Goal: Transaction & Acquisition: Purchase product/service

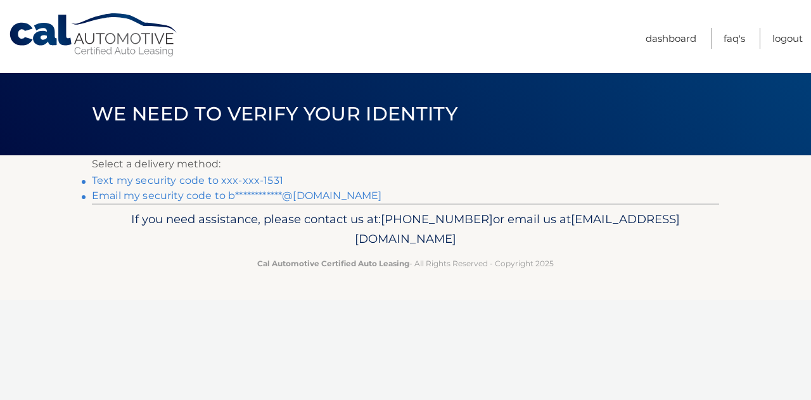
click at [189, 180] on link "Text my security code to xxx-xxx-1531" at bounding box center [187, 180] width 191 height 12
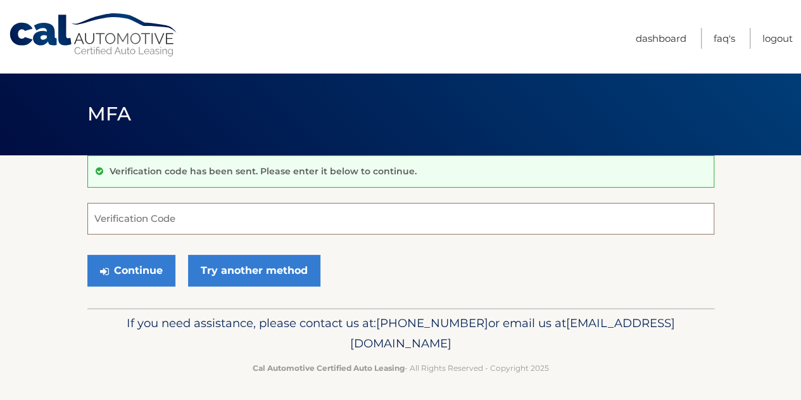
click at [162, 224] on input "Verification Code" at bounding box center [400, 219] width 627 height 32
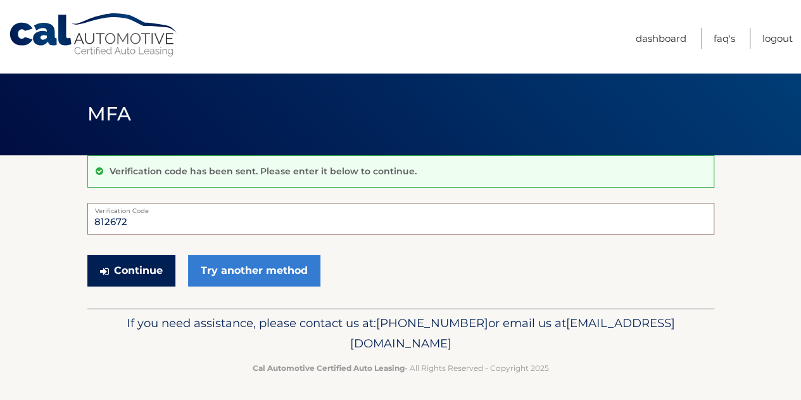
type input "812672"
click at [161, 268] on button "Continue" at bounding box center [131, 271] width 88 height 32
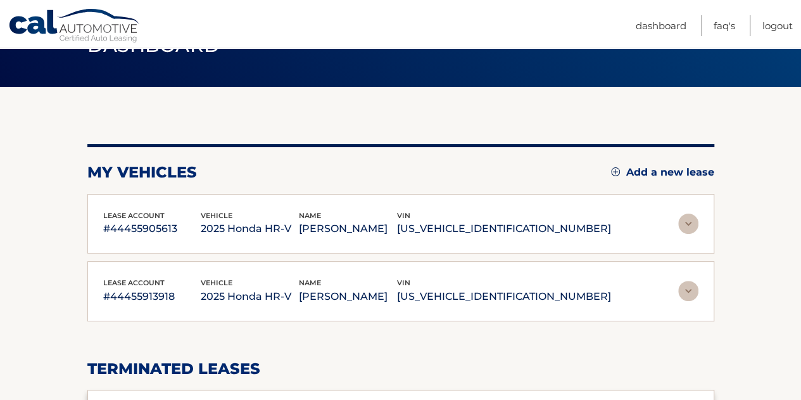
scroll to position [63, 0]
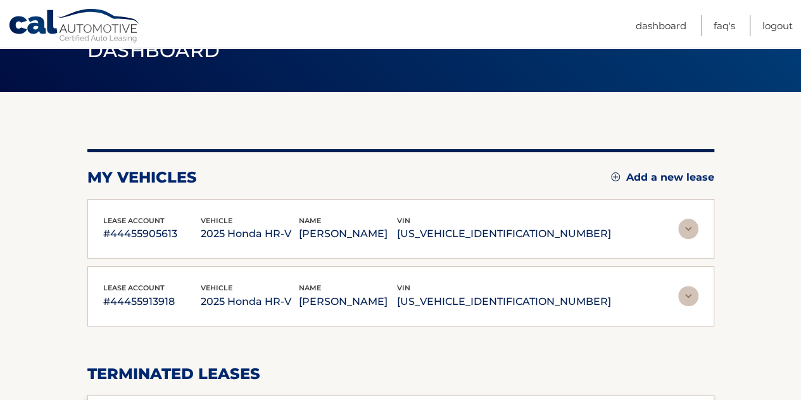
click at [685, 227] on img at bounding box center [688, 228] width 20 height 20
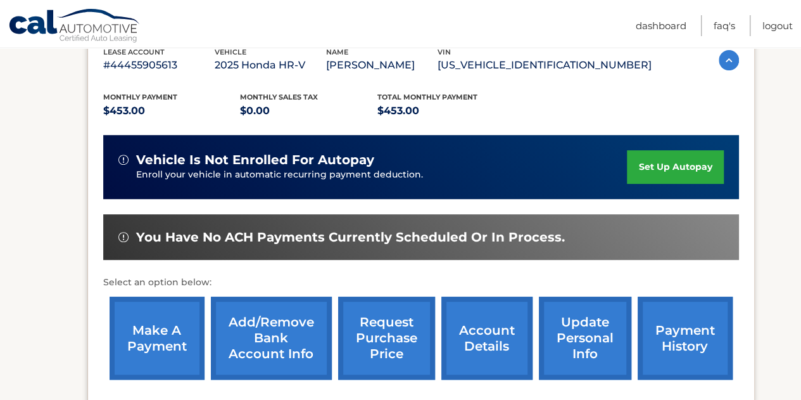
scroll to position [253, 0]
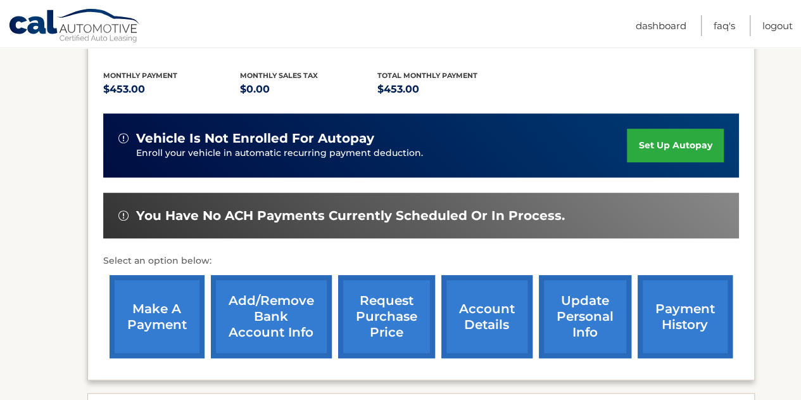
click at [154, 325] on link "make a payment" at bounding box center [157, 316] width 95 height 83
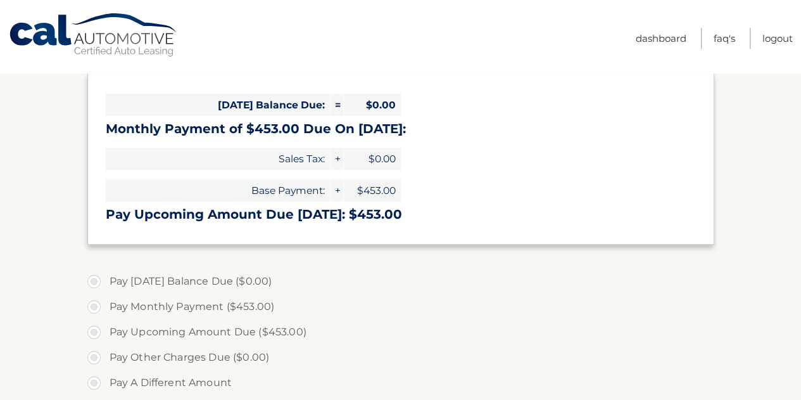
scroll to position [190, 0]
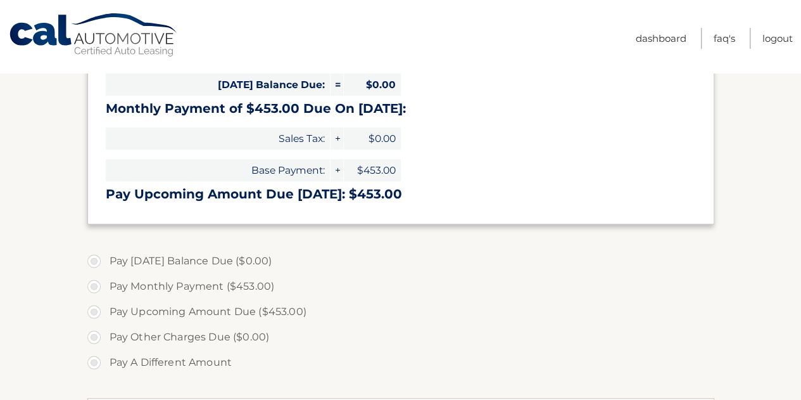
select select "MDliNDM3MDEtY2FlZC00NzBlLTllYWMtNjk0YmRiOThjMzI1"
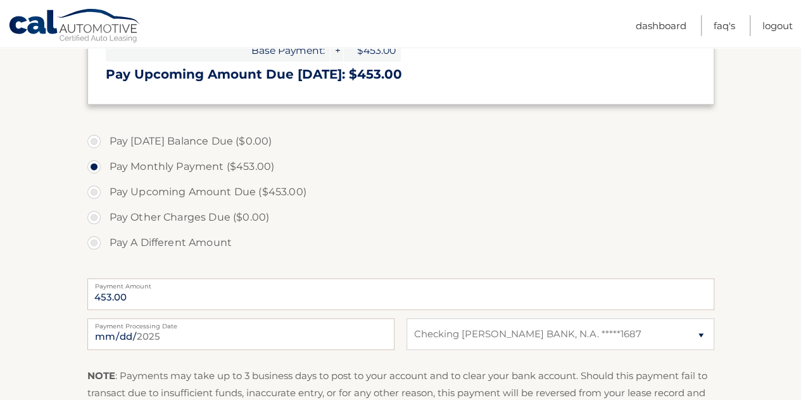
scroll to position [317, 0]
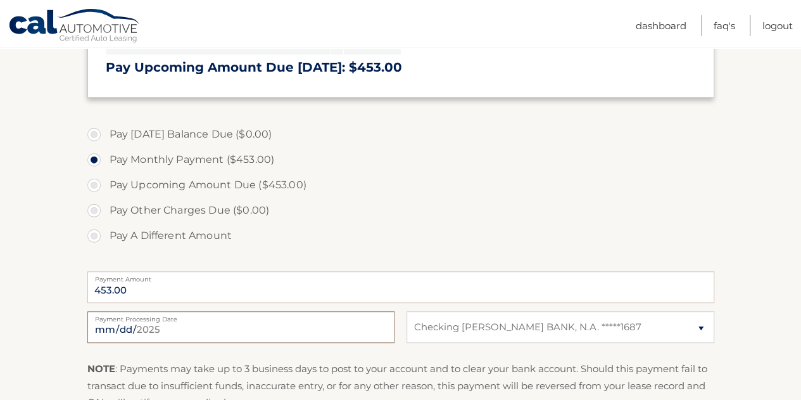
click at [285, 327] on input "2025-09-11" at bounding box center [240, 327] width 307 height 32
type input "2025-10-01"
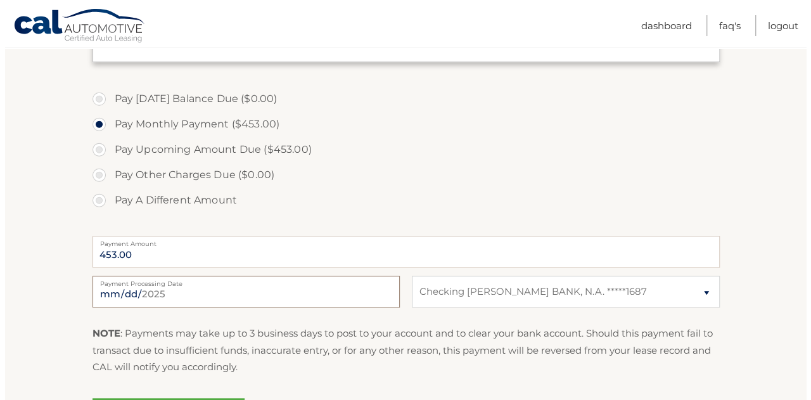
scroll to position [443, 0]
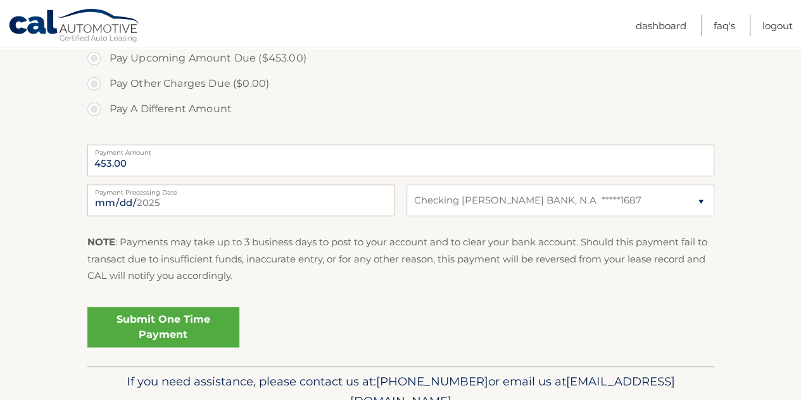
click at [170, 330] on link "Submit One Time Payment" at bounding box center [163, 327] width 152 height 41
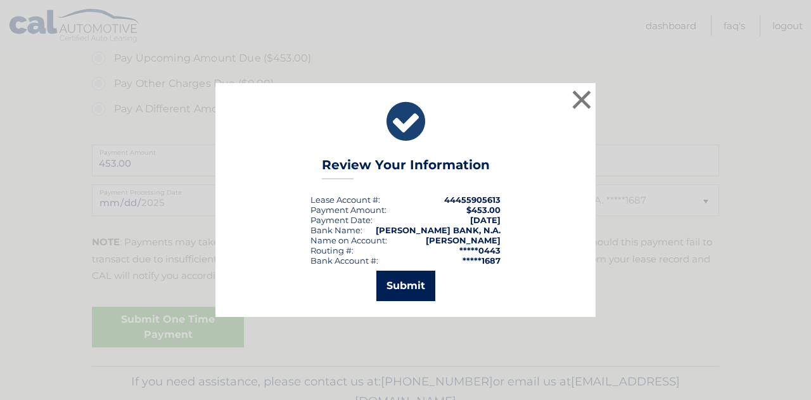
click at [407, 289] on button "Submit" at bounding box center [405, 285] width 59 height 30
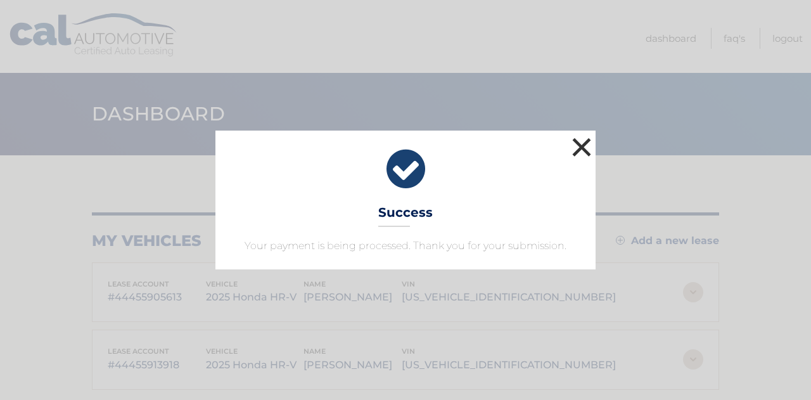
click at [580, 149] on button "×" at bounding box center [581, 146] width 25 height 25
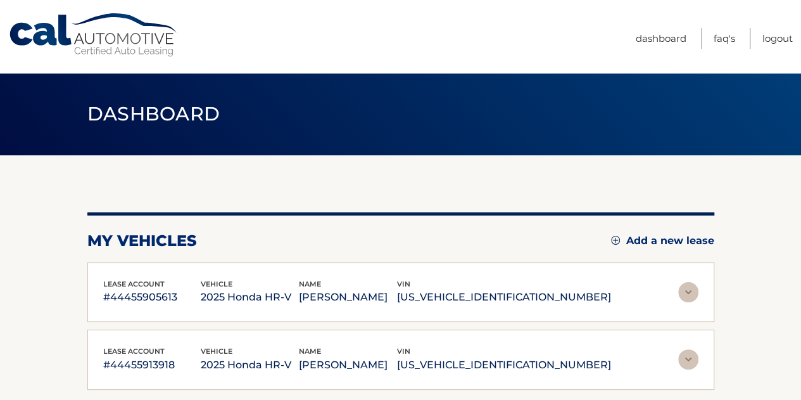
click at [689, 360] on img at bounding box center [688, 359] width 20 height 20
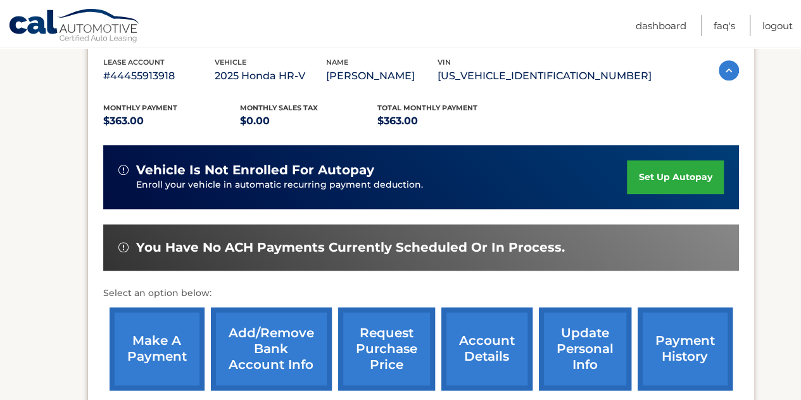
scroll to position [317, 0]
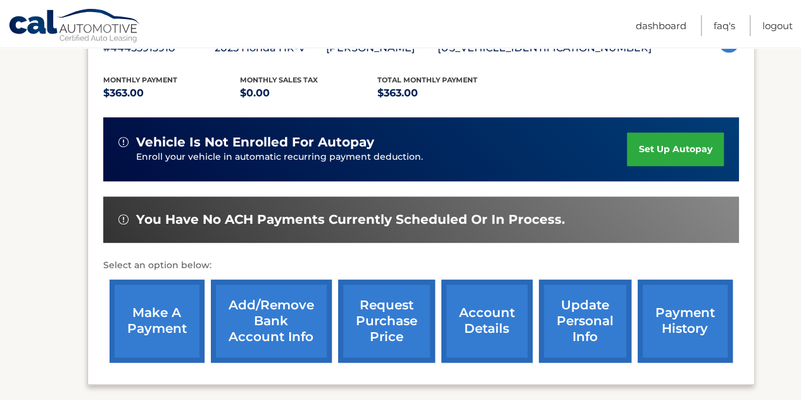
click at [137, 330] on link "make a payment" at bounding box center [157, 320] width 95 height 83
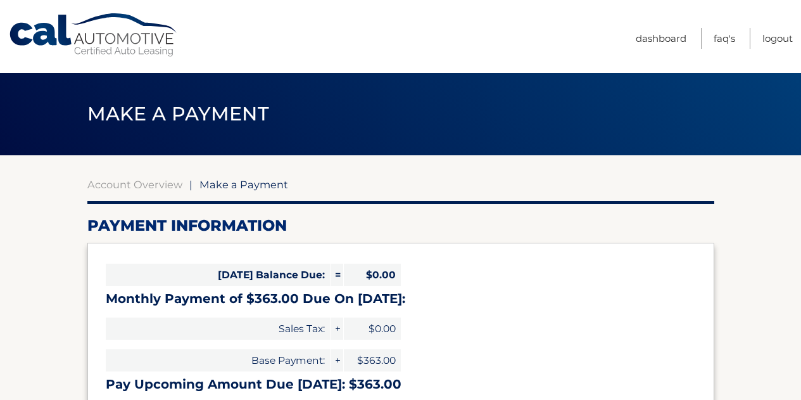
select select "MjAwNTRlMDktOGY1ZS00YzJlLTk0YzUtMGZlZDcwNzE0N2Uy"
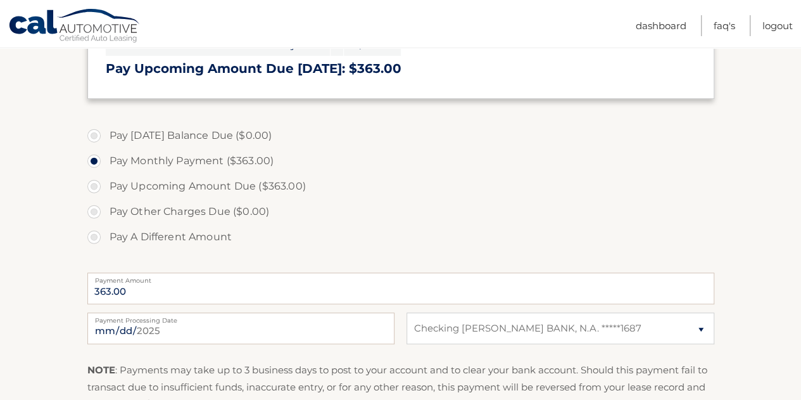
scroll to position [317, 0]
click at [170, 329] on input "[DATE]" at bounding box center [240, 327] width 307 height 32
type input "[DATE]"
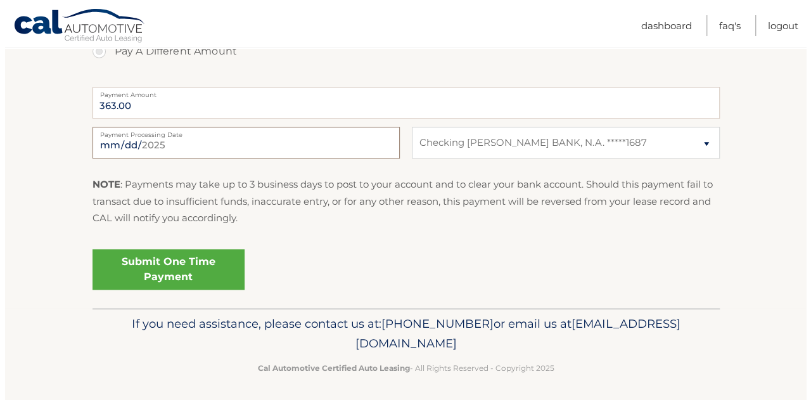
scroll to position [504, 0]
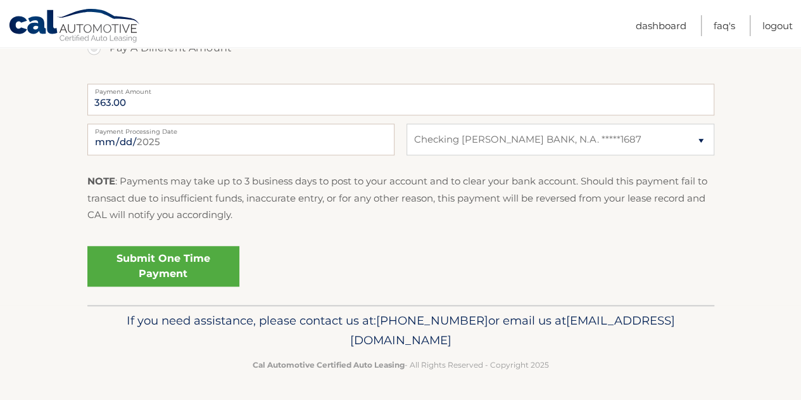
click at [191, 265] on link "Submit One Time Payment" at bounding box center [163, 266] width 152 height 41
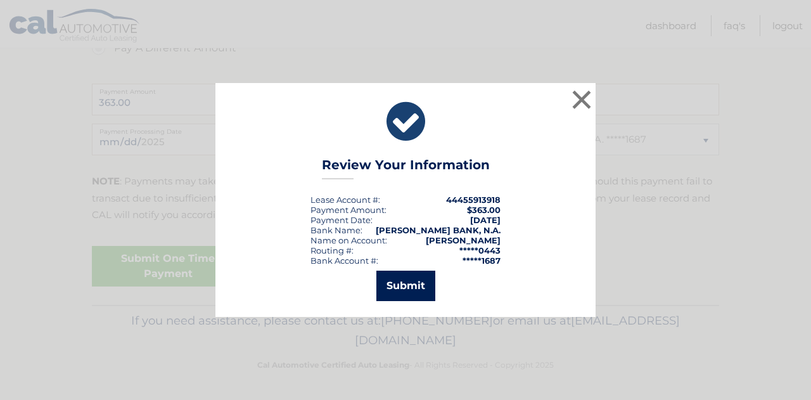
click at [419, 284] on button "Submit" at bounding box center [405, 285] width 59 height 30
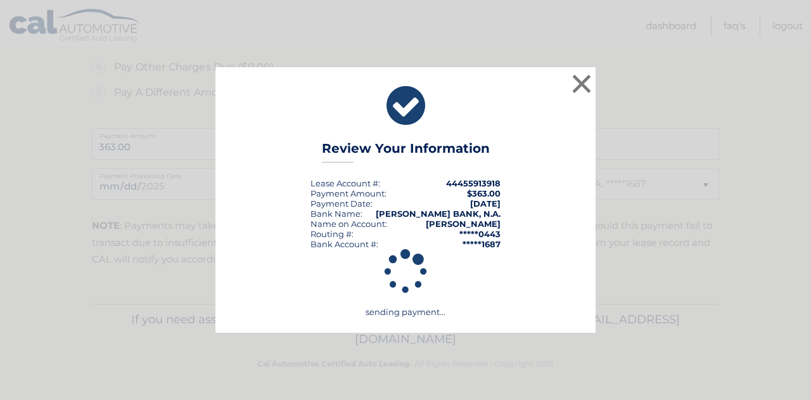
scroll to position [458, 0]
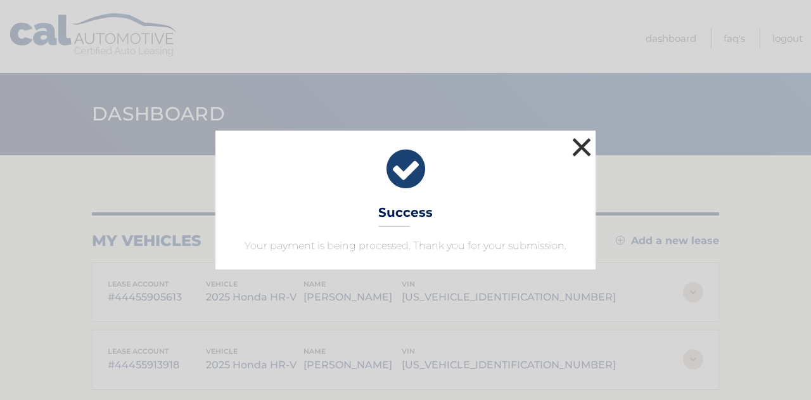
click at [576, 145] on button "×" at bounding box center [581, 146] width 25 height 25
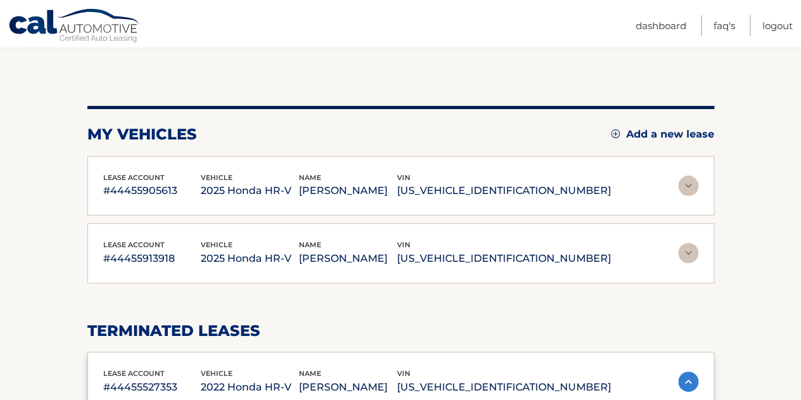
scroll to position [127, 0]
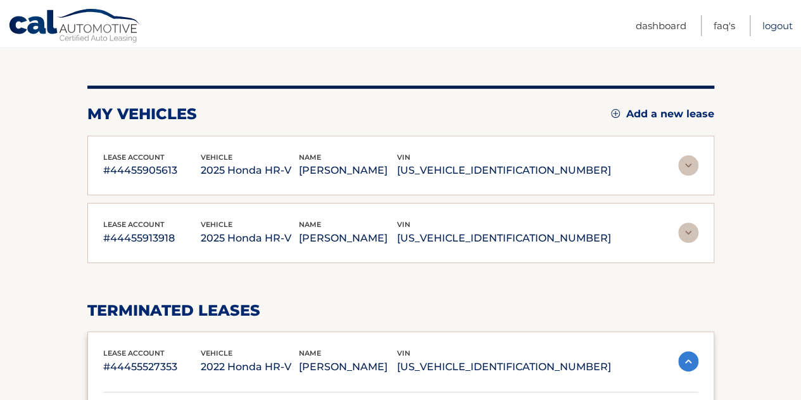
click at [776, 26] on link "Logout" at bounding box center [777, 25] width 30 height 21
